Goal: Find specific page/section: Find specific page/section

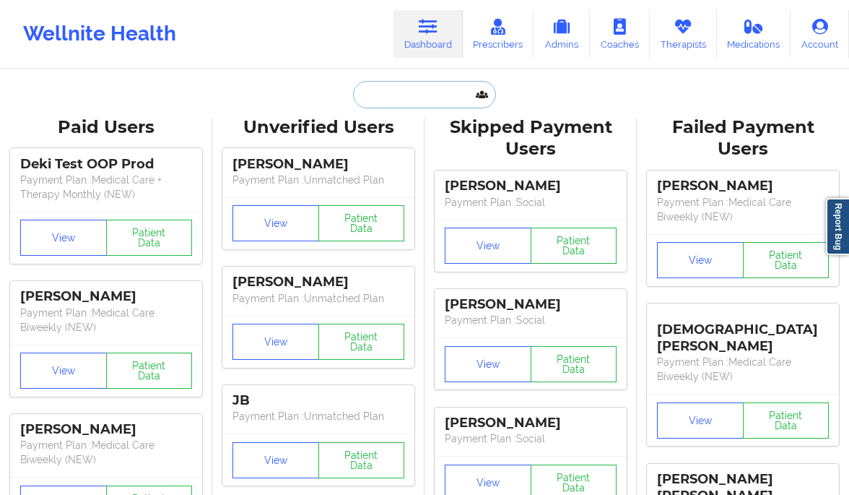
click at [449, 94] on input "text" at bounding box center [424, 94] width 143 height 27
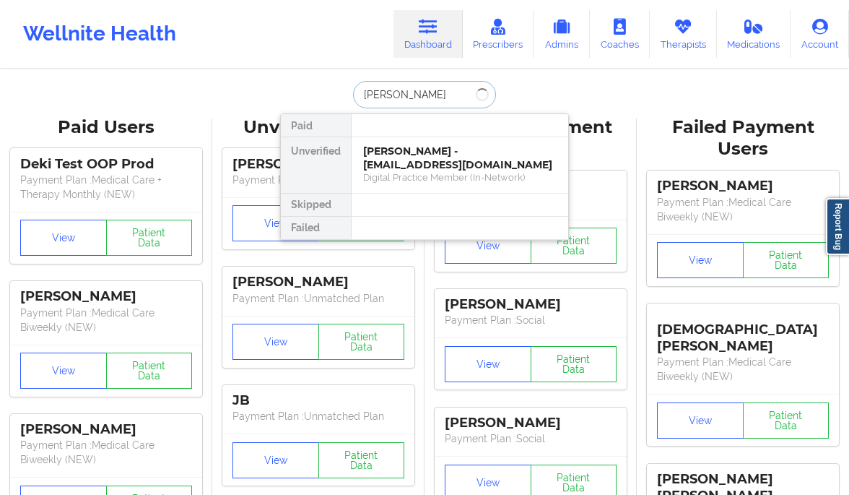
type input "[PERSON_NAME]"
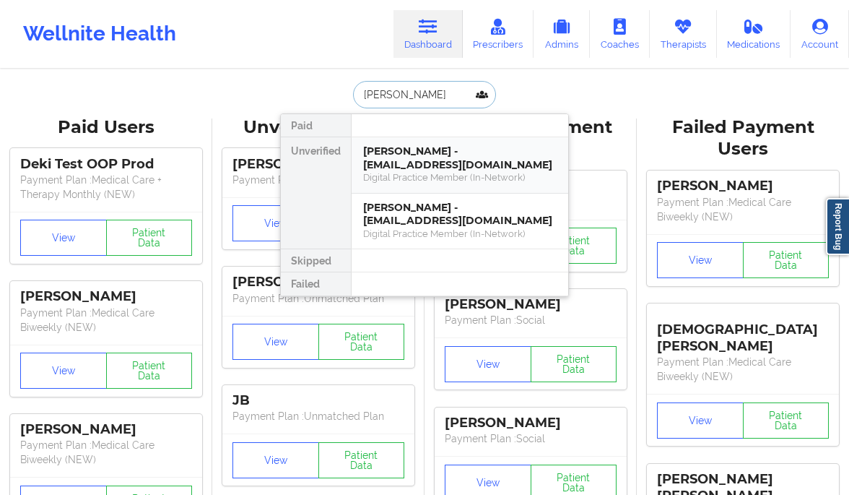
click at [417, 175] on div "Digital Practice Member (In-Network)" at bounding box center [460, 177] width 194 height 12
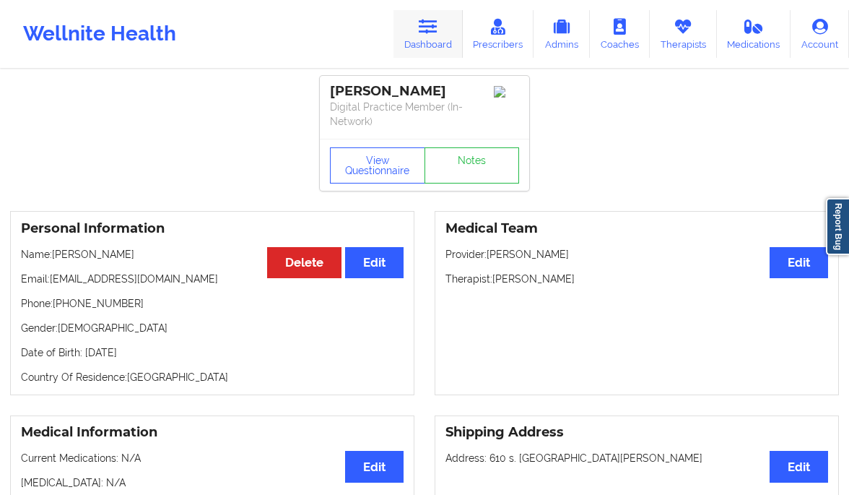
click at [452, 40] on link "Dashboard" at bounding box center [428, 34] width 69 height 48
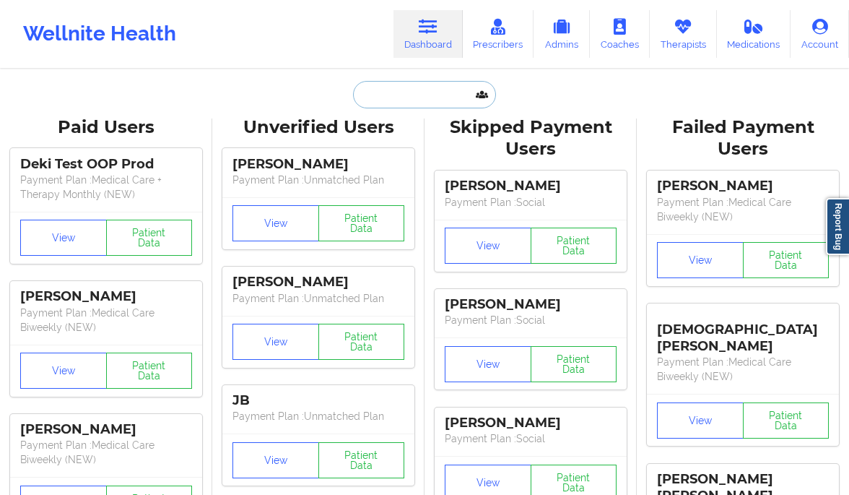
click at [424, 100] on input "text" at bounding box center [424, 94] width 143 height 27
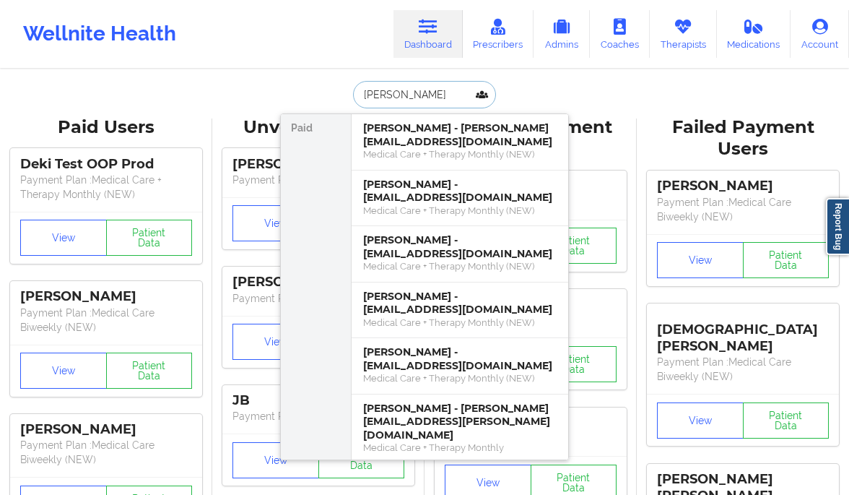
type input "[PERSON_NAME]"
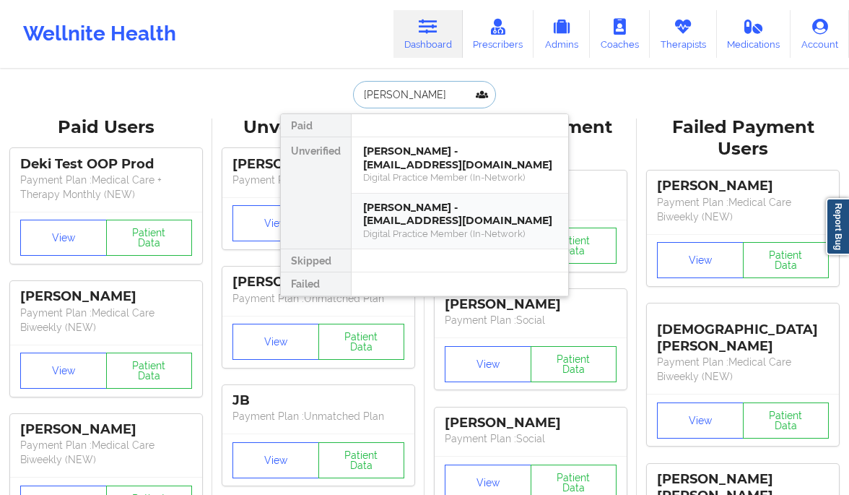
click at [451, 233] on div "Digital Practice Member (In-Network)" at bounding box center [460, 233] width 194 height 12
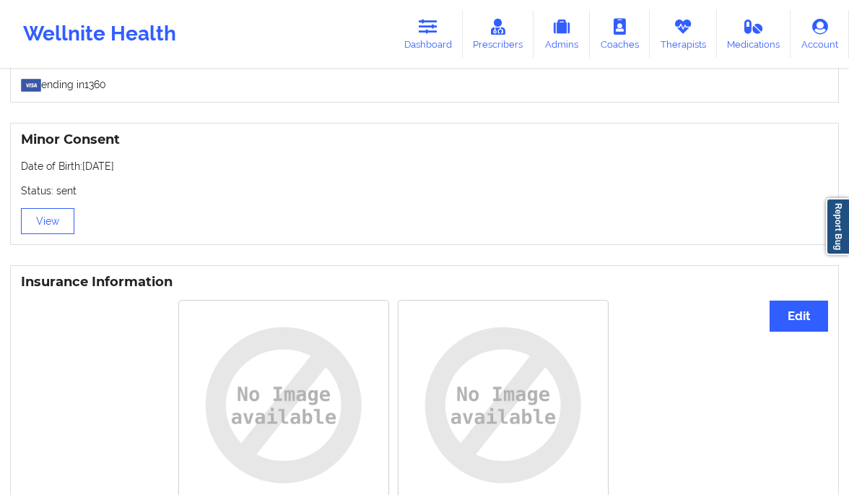
scroll to position [801, 0]
